Goal: Transaction & Acquisition: Purchase product/service

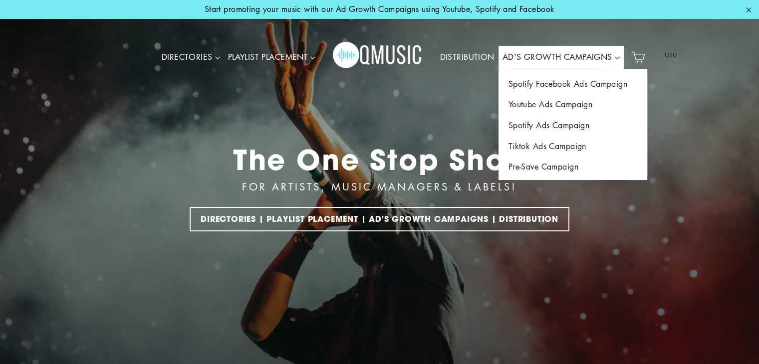
click at [554, 61] on link "AD'S GROWTH CAMPAIGNS" at bounding box center [560, 57] width 125 height 23
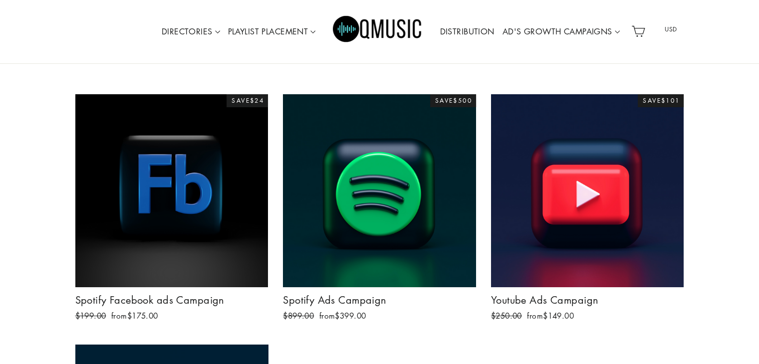
scroll to position [145, 0]
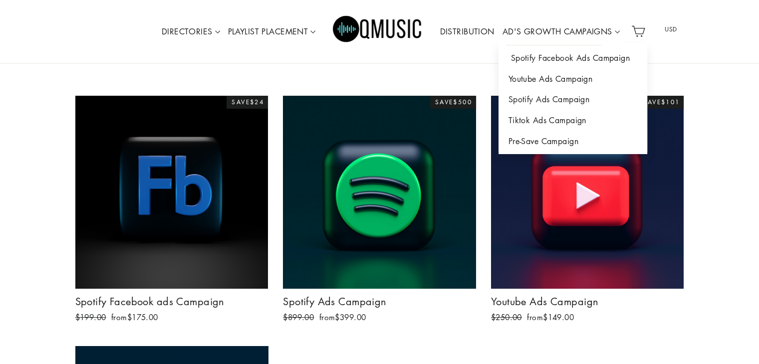
click at [558, 56] on link "Spotify Facebook Ads Campaign" at bounding box center [572, 58] width 149 height 21
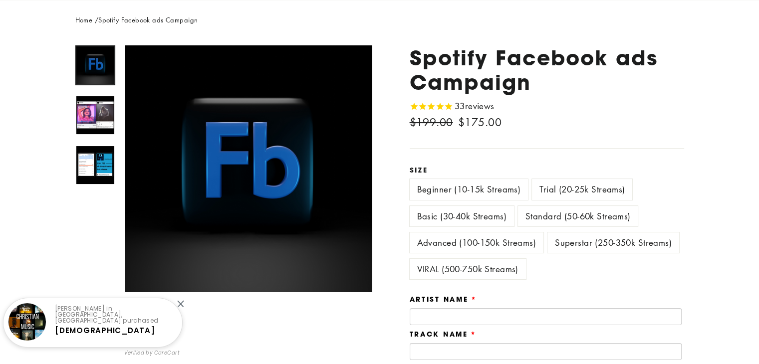
scroll to position [143, 0]
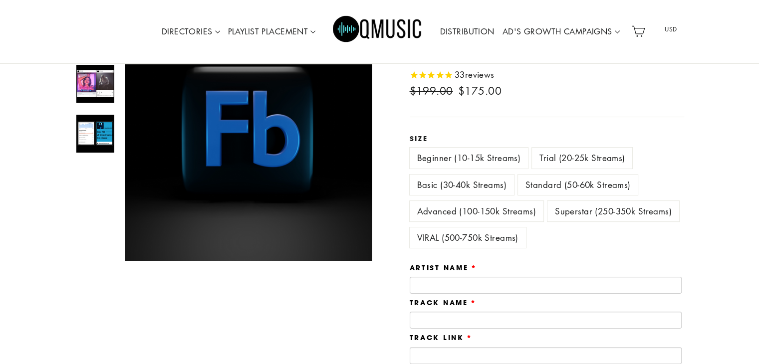
click at [491, 231] on label "VIRAL (500-750k Streams)" at bounding box center [467, 237] width 116 height 20
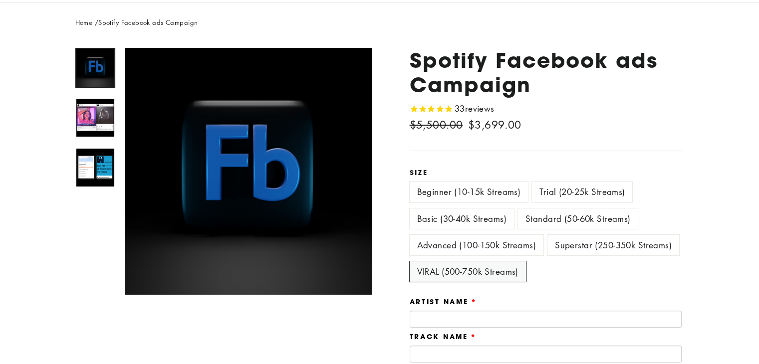
scroll to position [107, 0]
